Goal: Task Accomplishment & Management: Use online tool/utility

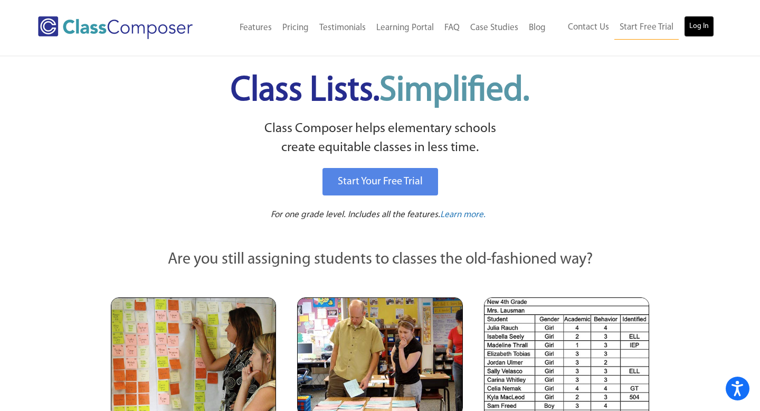
click at [702, 27] on link "Log In" at bounding box center [699, 26] width 30 height 21
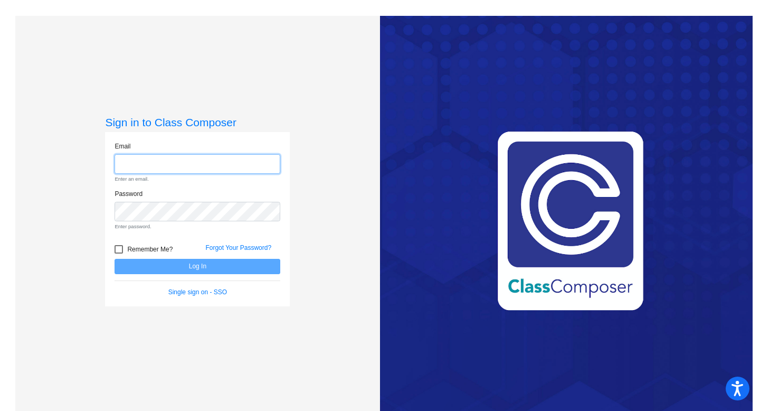
type input "[PERSON_NAME][EMAIL_ADDRESS][PERSON_NAME][DOMAIN_NAME]"
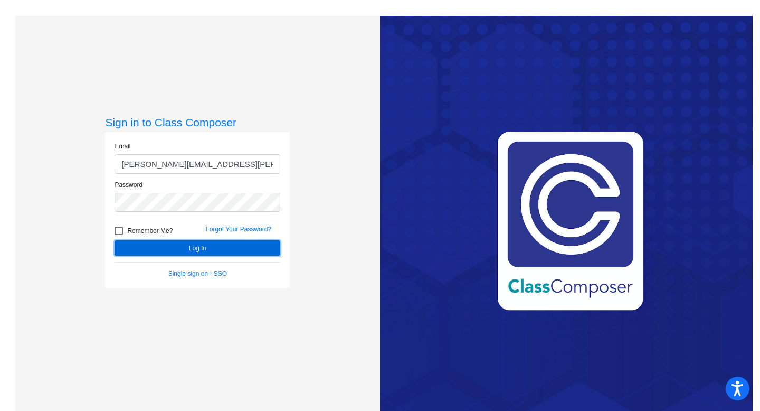
click at [202, 248] on button "Log In" at bounding box center [198, 247] width 166 height 15
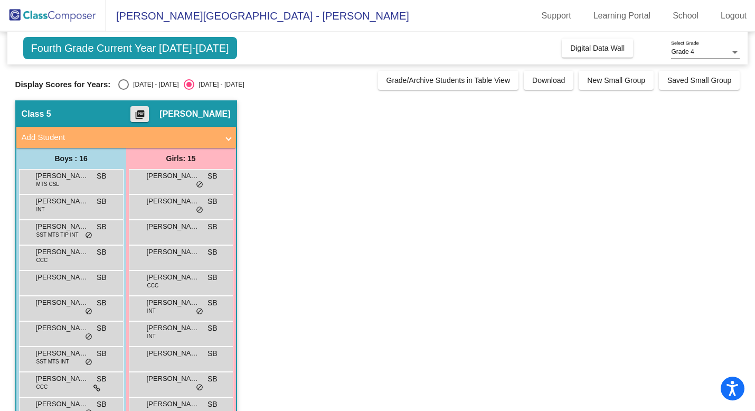
click at [146, 113] on mat-icon "picture_as_pdf" at bounding box center [140, 116] width 13 height 15
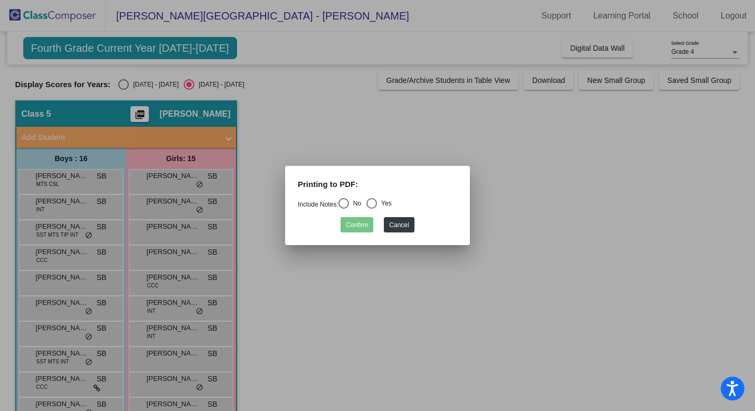
click at [349, 204] on div "Select an option" at bounding box center [343, 203] width 11 height 11
click at [344, 208] on input "No" at bounding box center [343, 208] width 1 height 1
radio input "true"
click at [356, 226] on button "Confirm" at bounding box center [356, 224] width 33 height 15
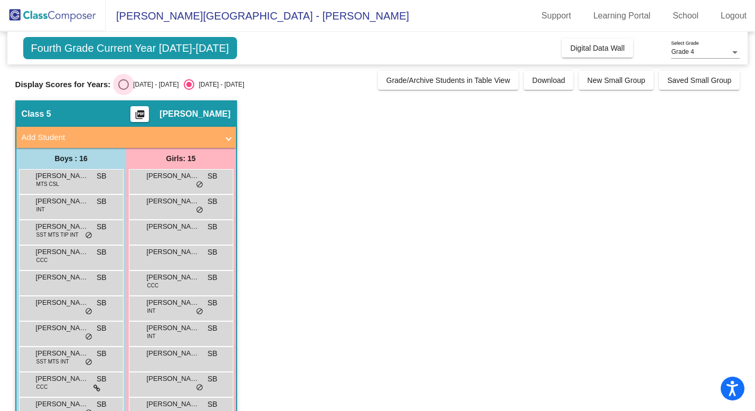
click at [123, 84] on div "Select an option" at bounding box center [123, 84] width 11 height 11
click at [123, 90] on input "[DATE] - [DATE]" at bounding box center [123, 90] width 1 height 1
radio input "true"
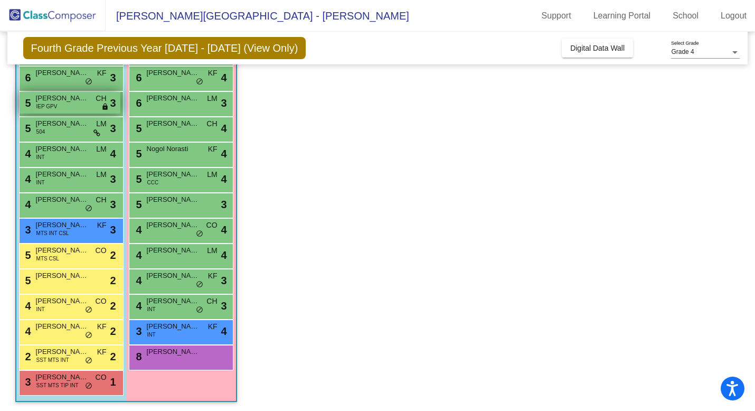
scroll to position [180, 0]
